Goal: Communication & Community: Answer question/provide support

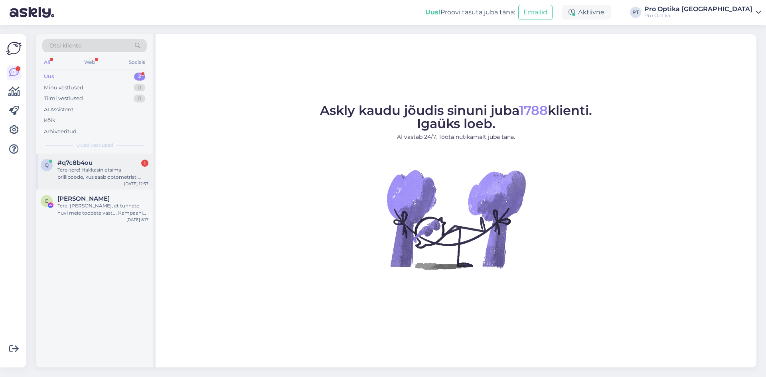
click at [127, 168] on div "Tere-tere! Hakkasin otsima prillipoode, kus saab optometristi konsultatsiooni p…" at bounding box center [102, 173] width 91 height 14
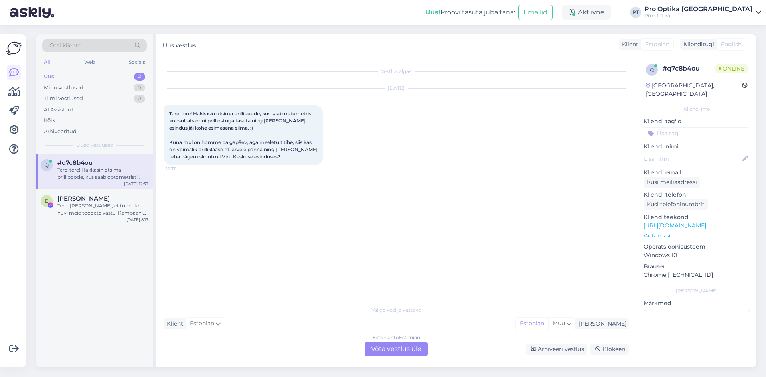
click at [380, 354] on div "Estonian to Estonian Võta vestlus üle" at bounding box center [396, 349] width 63 height 14
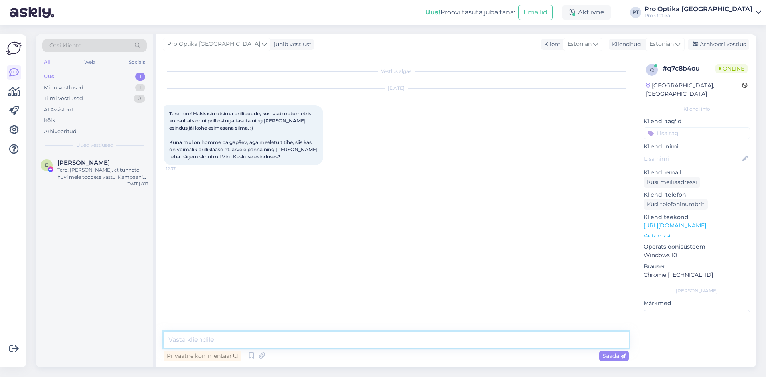
click at [282, 342] on textarea at bounding box center [396, 339] width 465 height 17
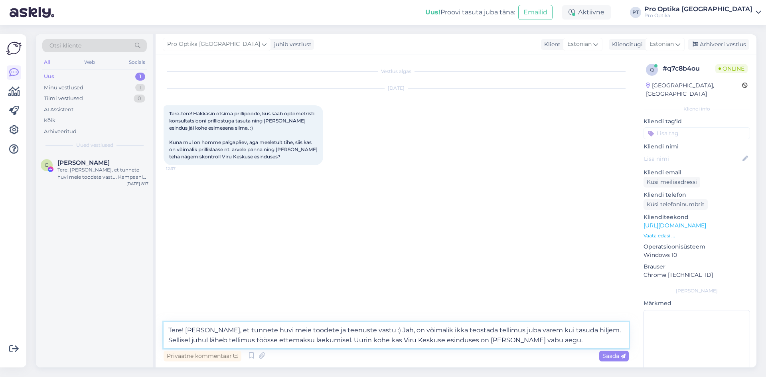
type textarea "Tere! [PERSON_NAME], et tunnete huvi meie toodete ja teenuste vastu :) Jah, on …"
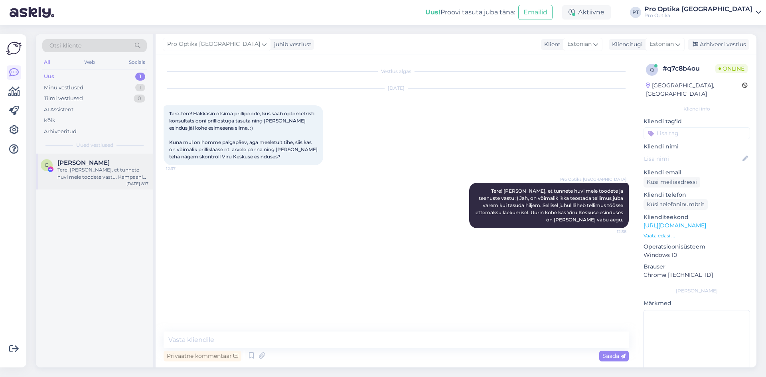
click at [108, 172] on div "Tere! [PERSON_NAME], et tunnete huvi meie toodete vastu. Kampaania raames on kl…" at bounding box center [102, 173] width 91 height 14
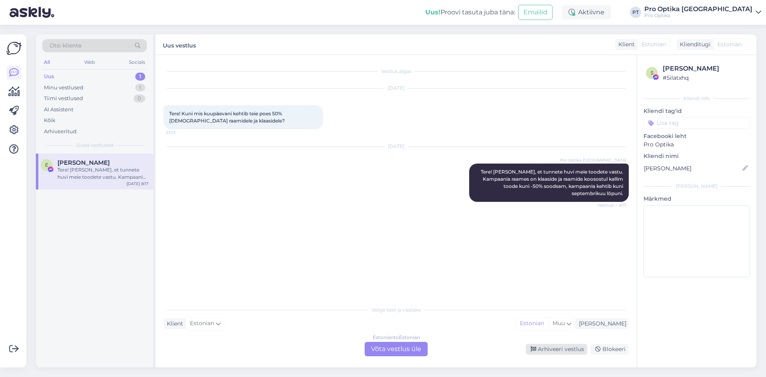
click at [560, 352] on div "Arhiveeri vestlus" at bounding box center [556, 349] width 61 height 11
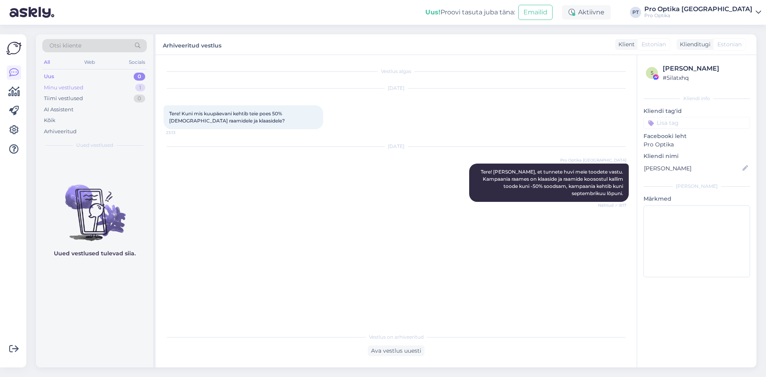
click at [74, 91] on div "Minu vestlused" at bounding box center [63, 88] width 39 height 8
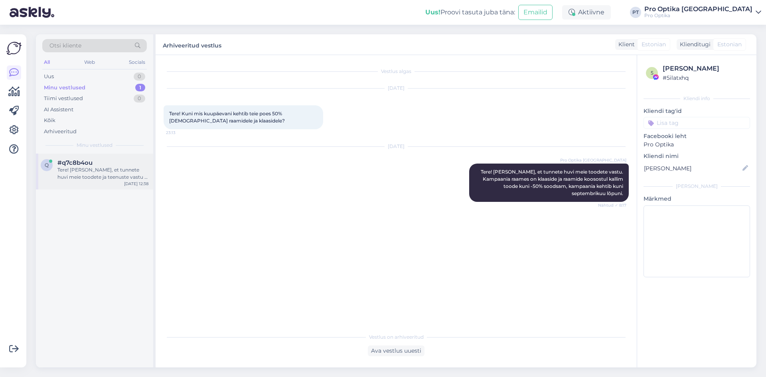
click at [81, 170] on div "Tere! [PERSON_NAME], et tunnete huvi meie toodete ja teenuste vastu :) Jah, on …" at bounding box center [102, 173] width 91 height 14
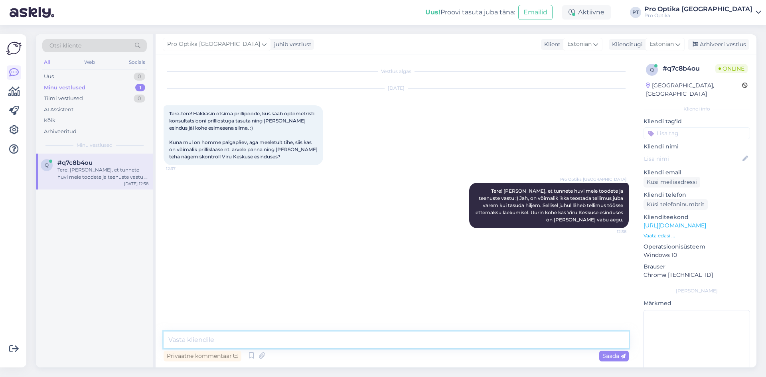
click at [249, 341] on textarea at bounding box center [396, 339] width 465 height 17
type textarea "Hetkel näen, et Viru Keskuse esinduses on [PERSON_NAME] mõned [PERSON_NAME] vee…"
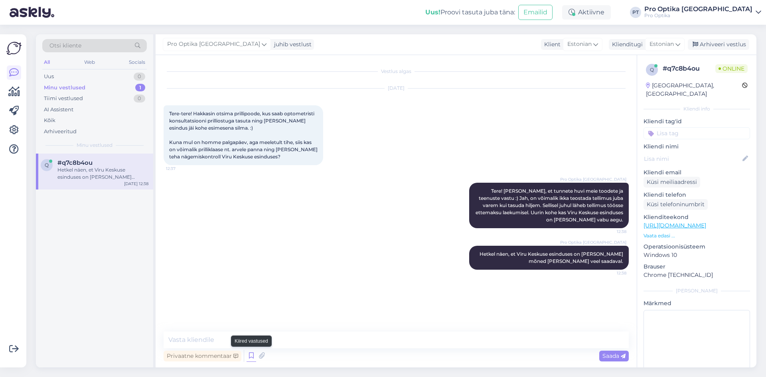
click at [252, 357] on icon at bounding box center [252, 356] width 10 height 12
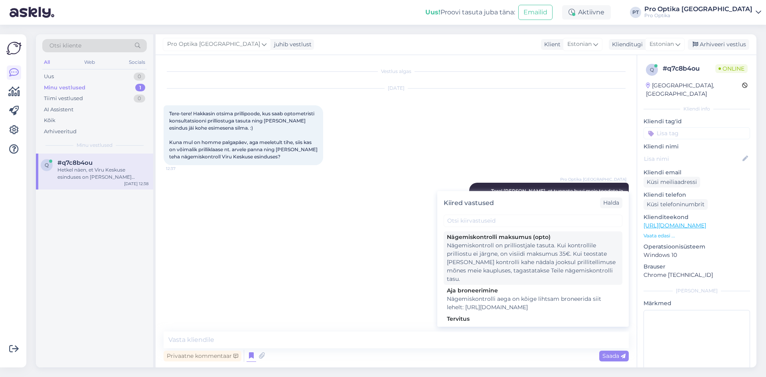
scroll to position [160, 0]
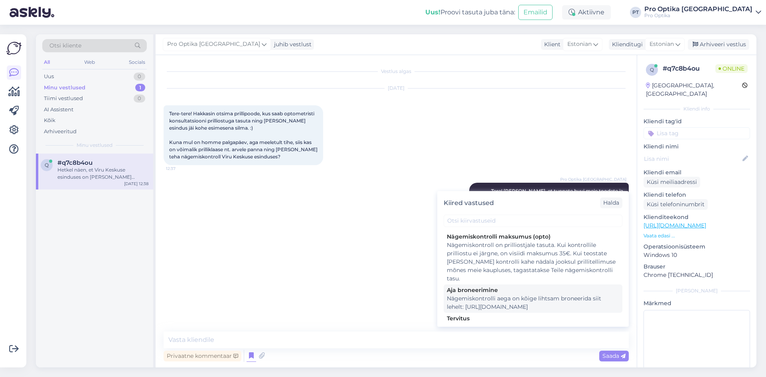
click at [500, 308] on div "Nägemiskontrolli aega on kõige lihtsam broneerida siit lehelt: [URL][DOMAIN_NAM…" at bounding box center [533, 302] width 172 height 17
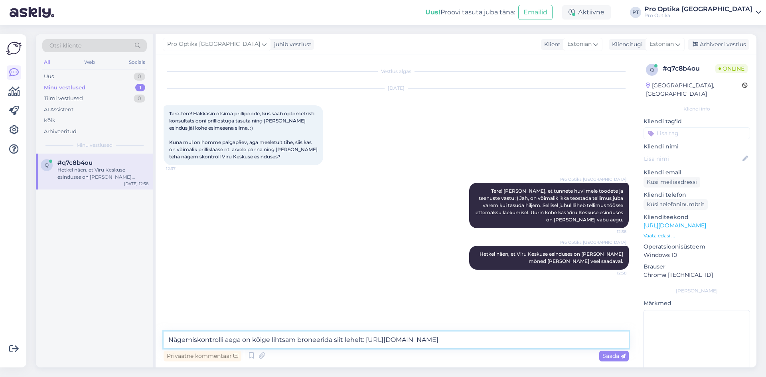
drag, startPoint x: 229, startPoint y: 339, endPoint x: 160, endPoint y: 343, distance: 68.3
click at [160, 343] on div "Vestlus algas [DATE] Tere-tere! Hakkasin otsima prillipoode, kus saab optometri…" at bounding box center [396, 211] width 481 height 312
type textarea "Aega on kõige lihtsam broneerida siit lehelt: [URL][DOMAIN_NAME]"
click at [607, 353] on span "Saada" at bounding box center [613, 355] width 23 height 7
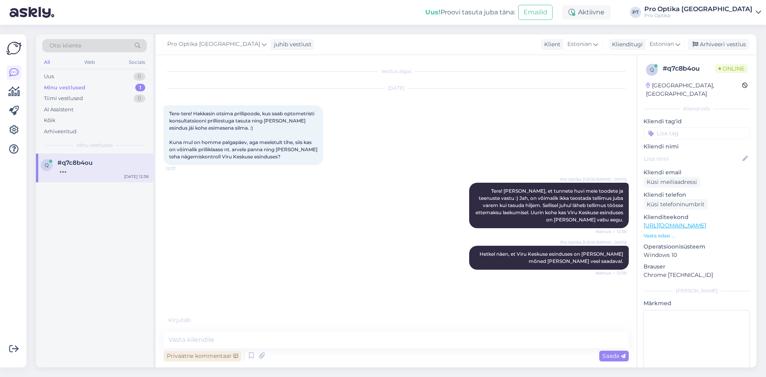
scroll to position [0, 0]
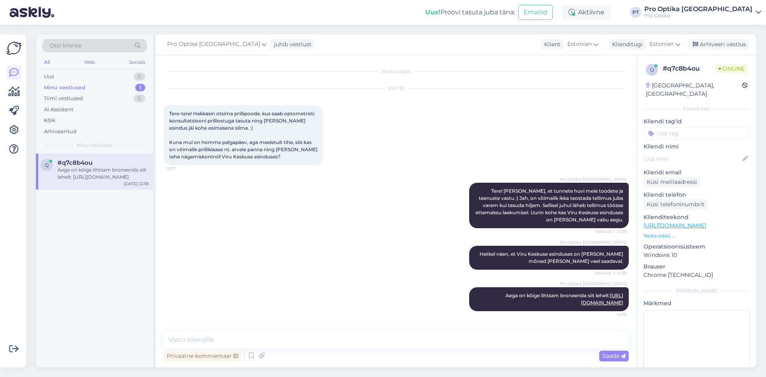
click at [103, 302] on div "q #q7c8b4ou Aega on kõige lihtsam broneerida siit lehelt: [URL][DOMAIN_NAME] [D…" at bounding box center [94, 261] width 117 height 214
click at [79, 257] on div "q #q7c8b4ou Aega on kõige lihtsam broneerida siit lehelt: [URL][DOMAIN_NAME] [D…" at bounding box center [94, 261] width 117 height 214
click at [57, 275] on div "q #q7c8b4ou Aega on kõige lihtsam broneerida siit lehelt: [URL][DOMAIN_NAME] [D…" at bounding box center [94, 261] width 117 height 214
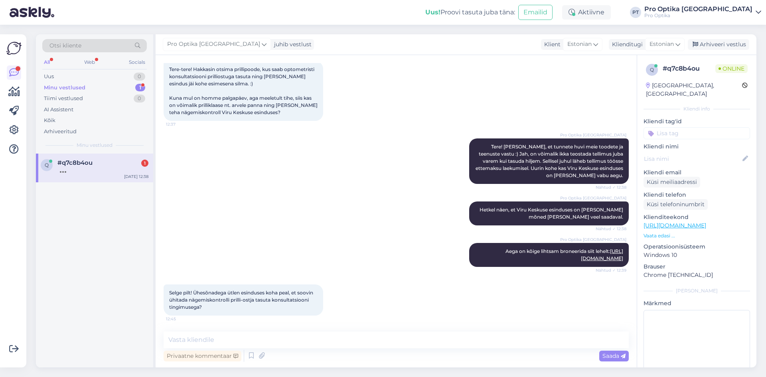
scroll to position [44, 0]
click at [246, 335] on textarea at bounding box center [396, 339] width 465 height 17
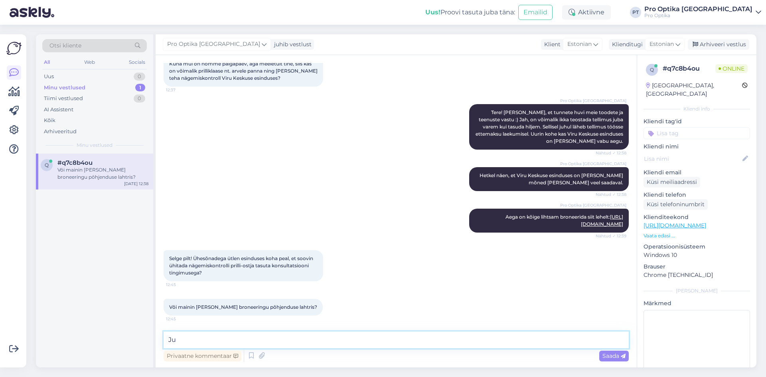
type textarea "J"
type textarea "S"
type textarea "Piisab kohapeal."
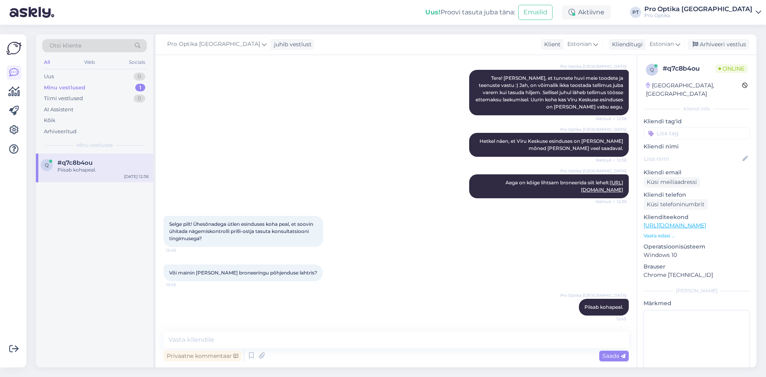
click at [105, 292] on div "q #q7c8b4ou Piisab kohapeal. [DATE] 12:38" at bounding box center [94, 261] width 117 height 214
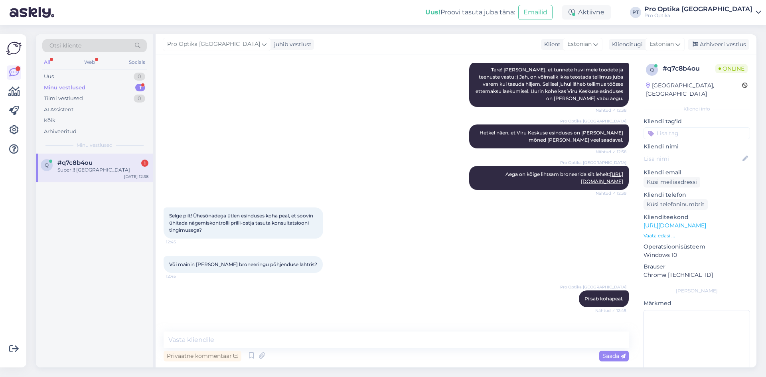
scroll to position [147, 0]
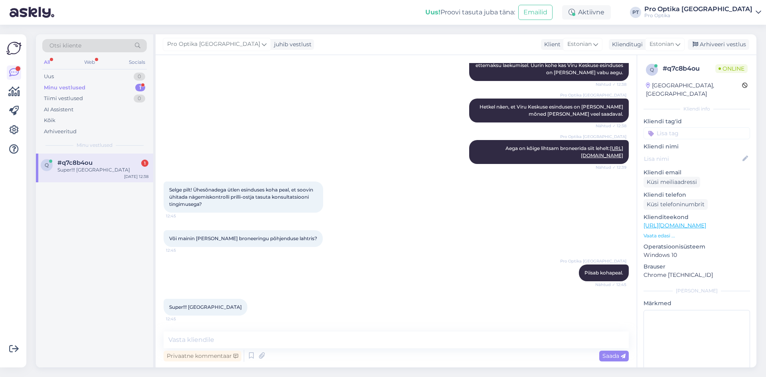
click at [251, 354] on icon at bounding box center [252, 356] width 10 height 12
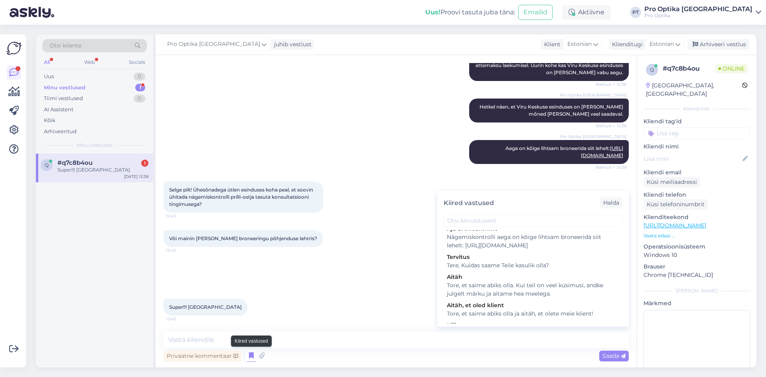
scroll to position [251, 0]
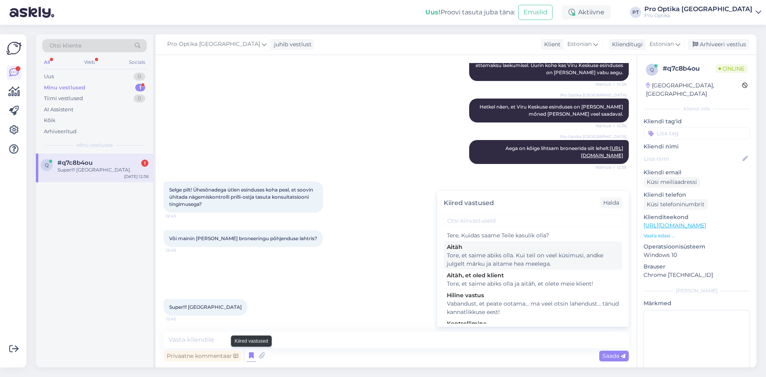
click at [518, 268] on div "Tore, et saime abiks olla. Kui teil on veel küsimusi, andke julgelt märku ja ai…" at bounding box center [533, 259] width 172 height 17
type textarea "Tore, et saime abiks olla. Kui teil on veel küsimusi, andke julgelt märku ja ai…"
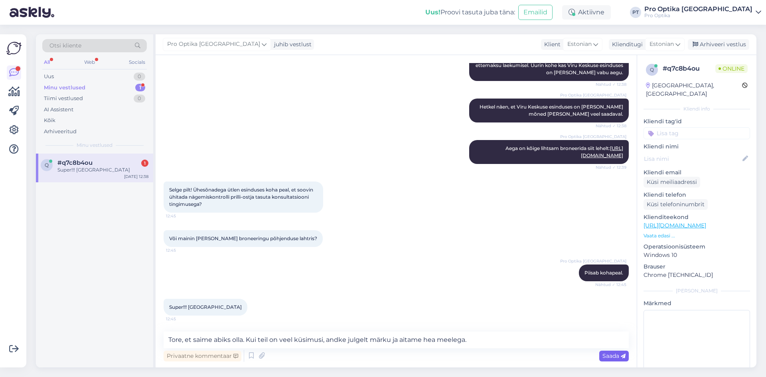
click at [611, 353] on span "Saada" at bounding box center [613, 355] width 23 height 7
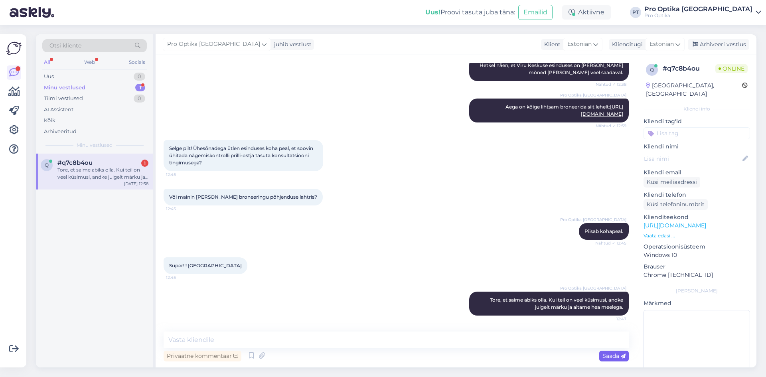
click at [118, 297] on div "q #q7c8b4ou 1 Tore, et saime abiks olla. Kui teil on veel küsimusi, andke julge…" at bounding box center [94, 261] width 117 height 214
click at [120, 174] on div "Tore, et saime abiks olla. Kui teil on veel küsimusi, andke julgelt märku ja ai…" at bounding box center [102, 173] width 91 height 14
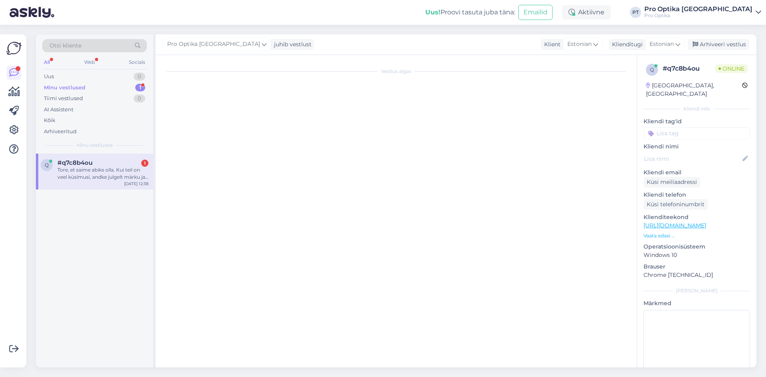
scroll to position [0, 0]
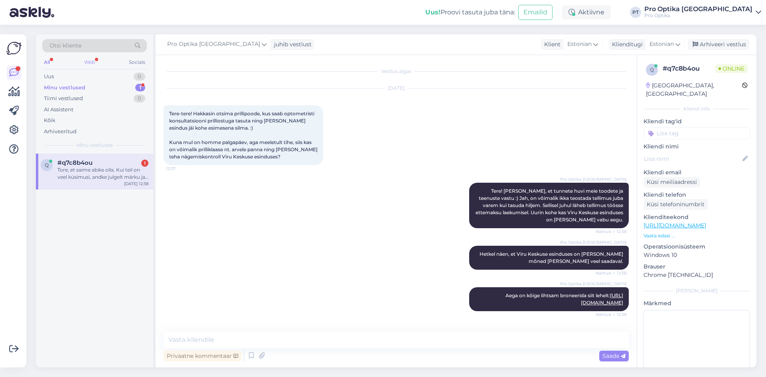
click at [97, 59] on div "Web" at bounding box center [90, 62] width 14 height 10
click at [64, 177] on div "Tore, et saime abiks olla. Kui teil on veel küsimusi, andke julgelt märku ja ai…" at bounding box center [102, 173] width 91 height 14
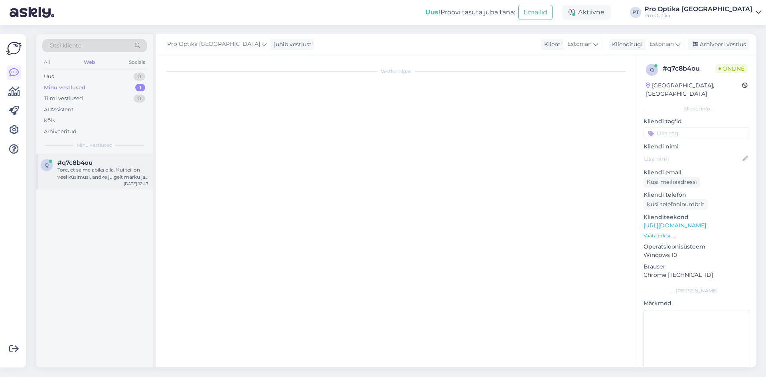
scroll to position [189, 0]
click at [81, 241] on div "q #q7c8b4ou Tore, et saime abiks olla. Kui teil on veel küsimusi, andke julgelt…" at bounding box center [94, 261] width 117 height 214
